Goal: Task Accomplishment & Management: Manage account settings

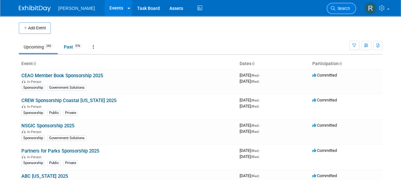
click at [333, 6] on icon at bounding box center [332, 8] width 4 height 4
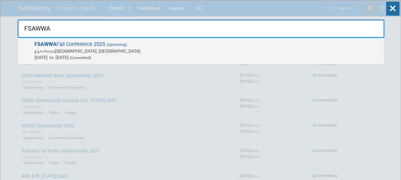
type input "FSAWWA"
click at [134, 50] on span "In-Person [GEOGRAPHIC_DATA], [GEOGRAPHIC_DATA]" at bounding box center [207, 51] width 346 height 6
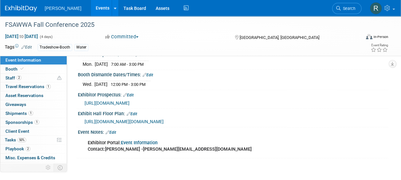
scroll to position [98, 0]
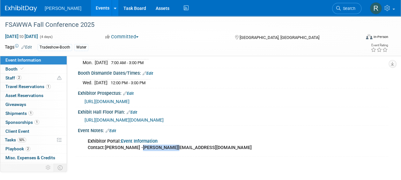
drag, startPoint x: 138, startPoint y: 145, endPoint x: 175, endPoint y: 146, distance: 37.3
click at [175, 146] on div "Exhibitor Portal: Event Information Contact: Kim Kowalski - kim@fsawwa.org" at bounding box center [204, 144] width 243 height 19
copy b "kim@fsawwa.org"
click at [23, 127] on link "Client Event" at bounding box center [33, 131] width 66 height 9
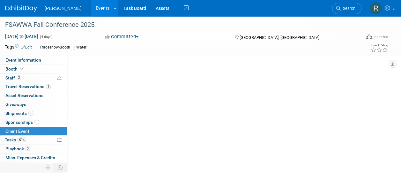
scroll to position [0, 0]
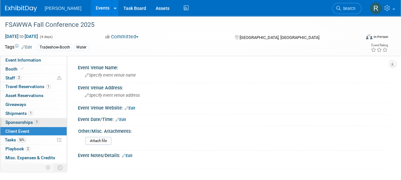
click at [20, 123] on span "Sponsorships 1" at bounding box center [22, 121] width 34 height 5
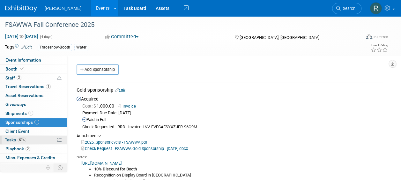
click at [28, 141] on link "50% Tasks 50%" at bounding box center [33, 139] width 66 height 9
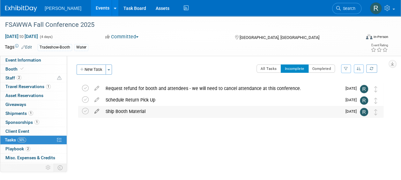
click at [99, 111] on icon at bounding box center [96, 110] width 11 height 8
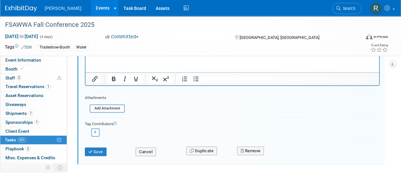
scroll to position [126, 0]
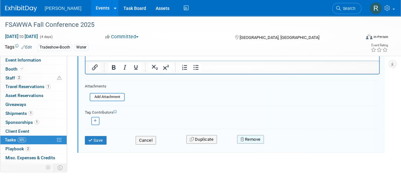
click at [245, 137] on button "Remove" at bounding box center [250, 139] width 27 height 9
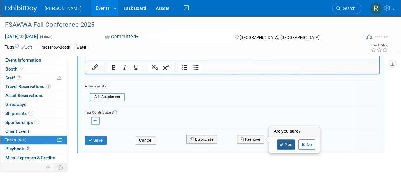
click at [285, 145] on link "Yes" at bounding box center [286, 144] width 18 height 10
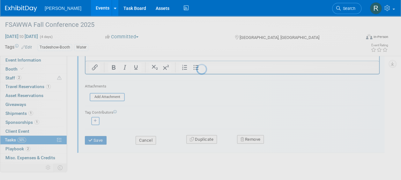
scroll to position [29, 0]
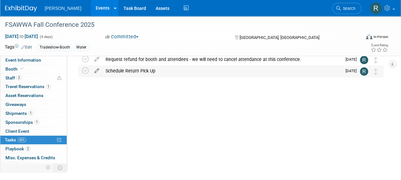
click at [99, 69] on icon at bounding box center [96, 69] width 11 height 8
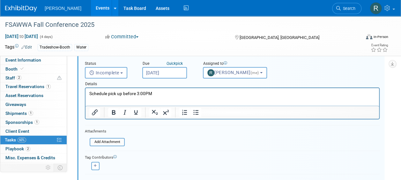
scroll to position [66, 0]
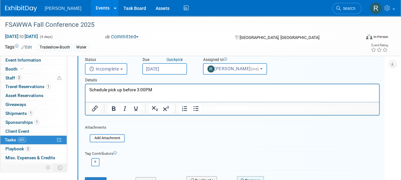
click at [247, 176] on button "Remove" at bounding box center [250, 180] width 27 height 9
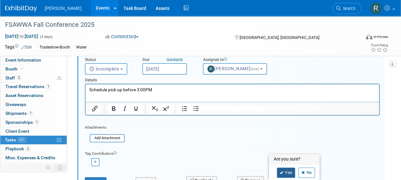
click at [280, 173] on link "Yes" at bounding box center [286, 172] width 18 height 10
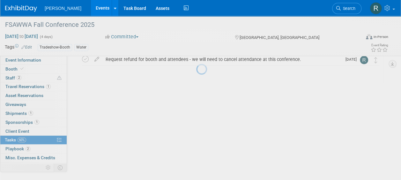
scroll to position [29, 0]
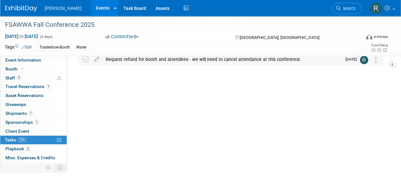
click at [207, 58] on div "Request refund for booth and attendees - we will need to cancel attendance at t…" at bounding box center [221, 59] width 239 height 11
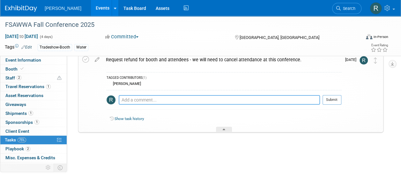
click at [184, 99] on textarea at bounding box center [219, 100] width 201 height 10
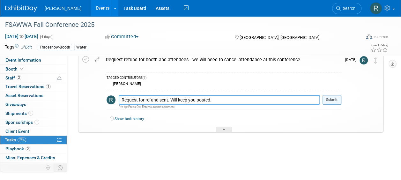
type textarea "Request for refund sent. Will keep you posted."
click at [333, 97] on button "Submit" at bounding box center [331, 100] width 19 height 10
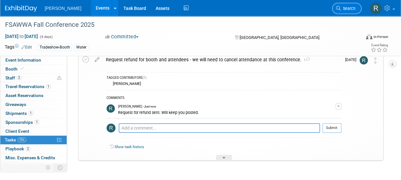
click at [340, 11] on link "Search" at bounding box center [346, 8] width 29 height 11
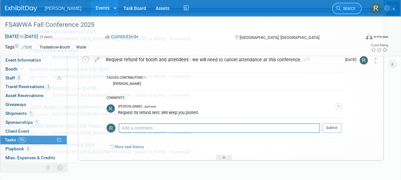
scroll to position [0, 0]
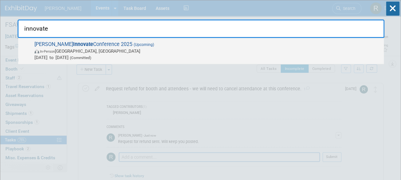
type input "innovate"
click at [132, 44] on span "(Upcoming)" at bounding box center [143, 44] width 22 height 4
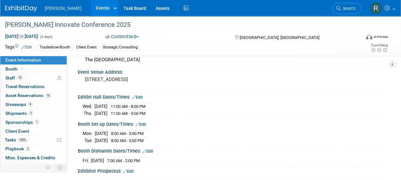
scroll to position [35, 0]
